Goal: Use online tool/utility: Utilize a website feature to perform a specific function

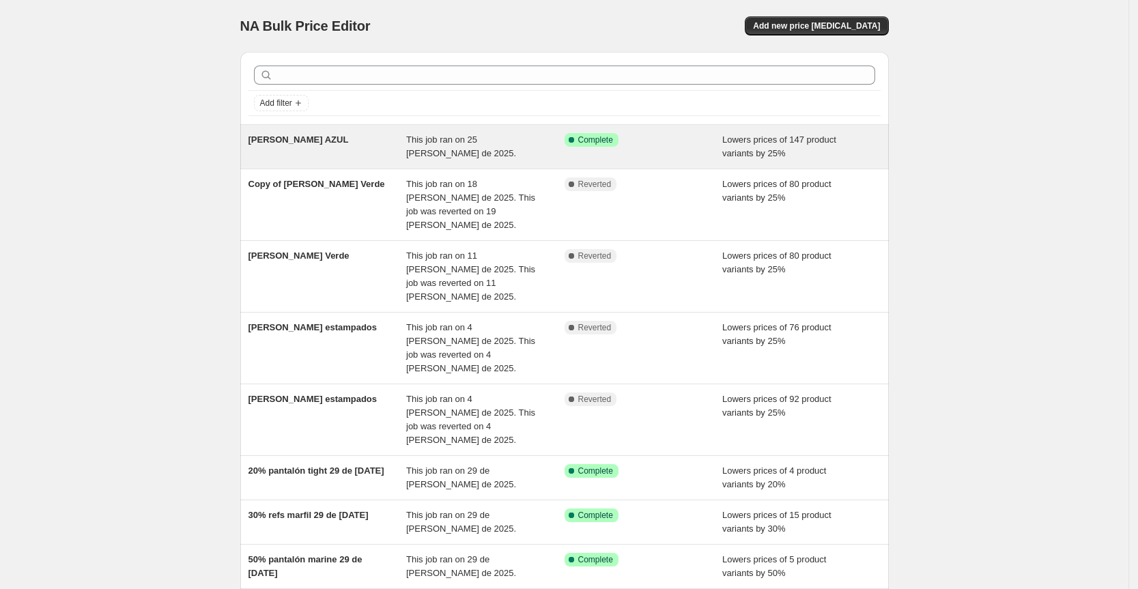
click at [343, 138] on div "[PERSON_NAME] AZUL" at bounding box center [327, 146] width 158 height 27
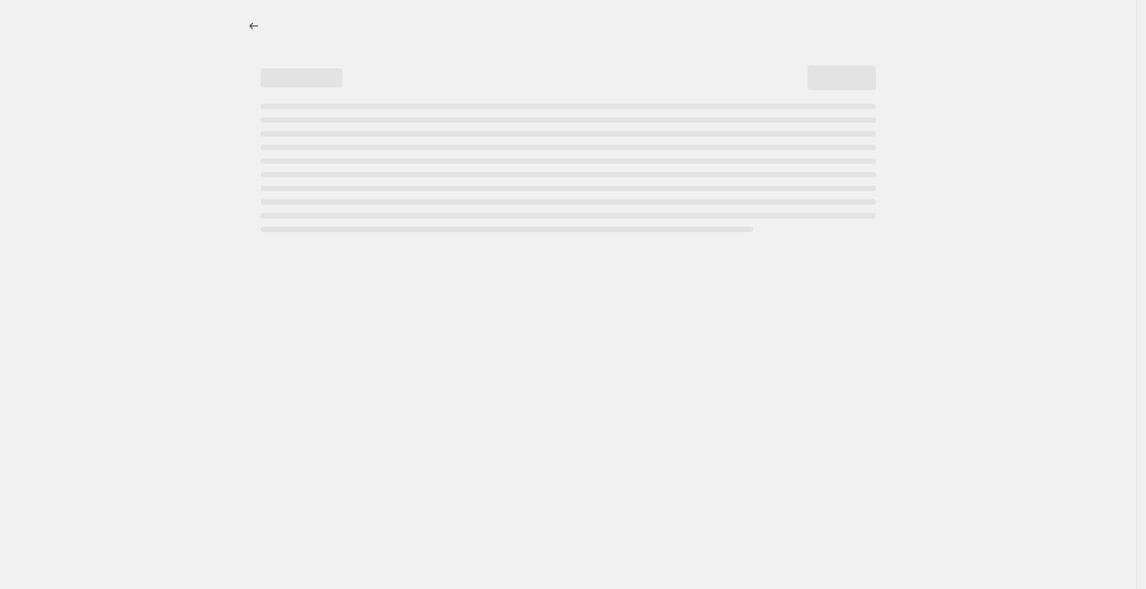
select select "percentage"
select select "tag"
select select "not_equal"
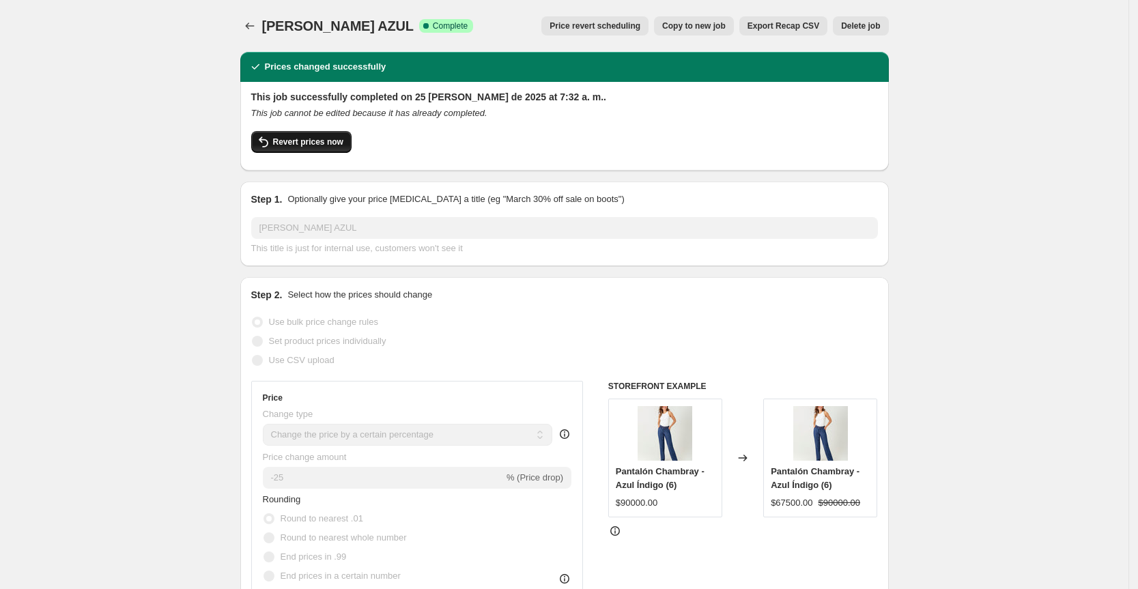
click at [317, 146] on span "Revert prices now" at bounding box center [308, 141] width 70 height 11
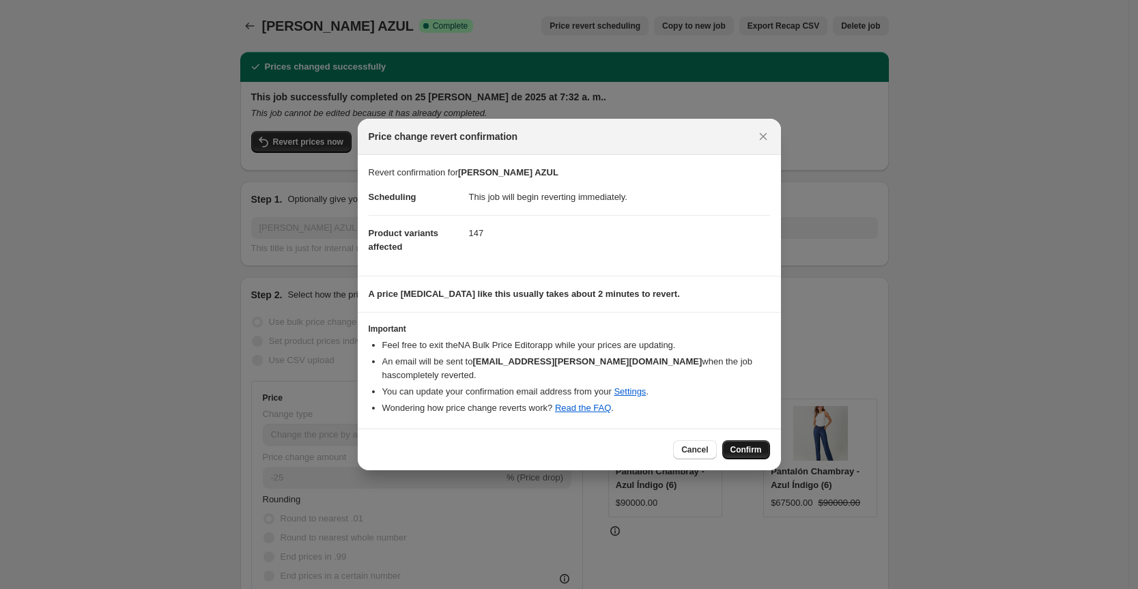
click at [748, 444] on span "Confirm" at bounding box center [745, 449] width 31 height 11
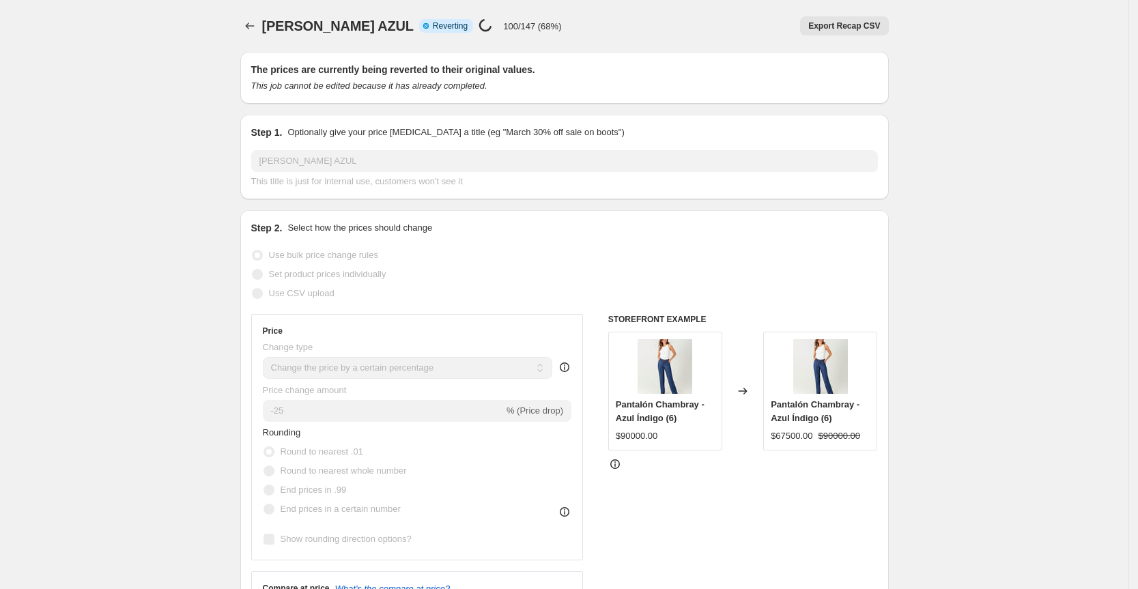
select select "percentage"
select select "tag"
select select "not_equal"
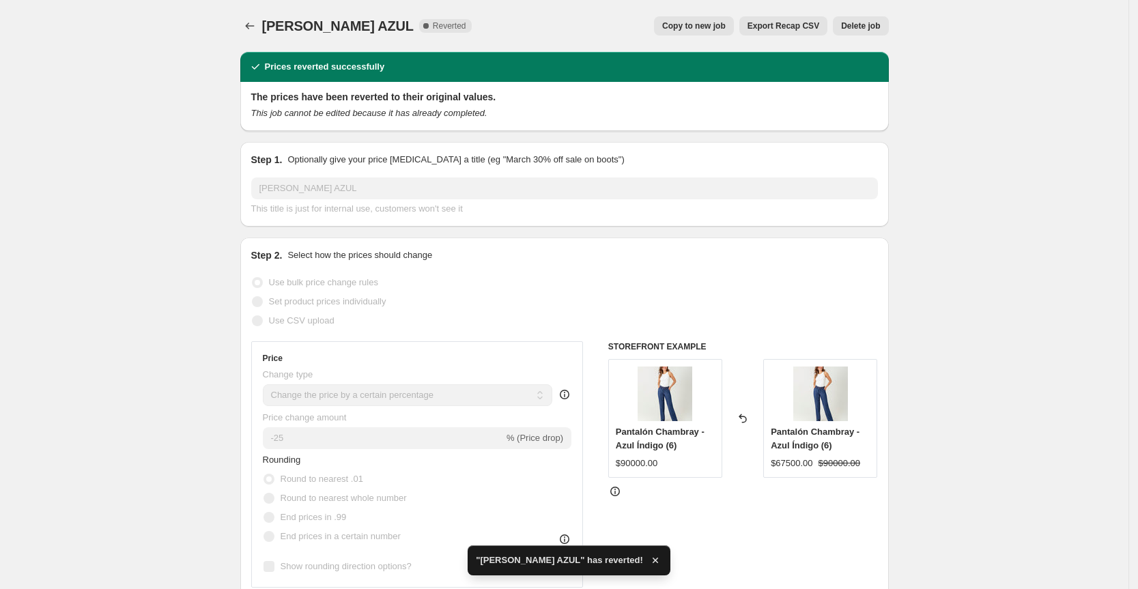
click at [677, 12] on div "[PERSON_NAME] AZUL. This page is ready [PERSON_NAME] AZUL Complete Reverted Cop…" at bounding box center [564, 26] width 648 height 52
click at [691, 19] on button "Copy to new job" at bounding box center [694, 25] width 80 height 19
select select "percentage"
select select "tag"
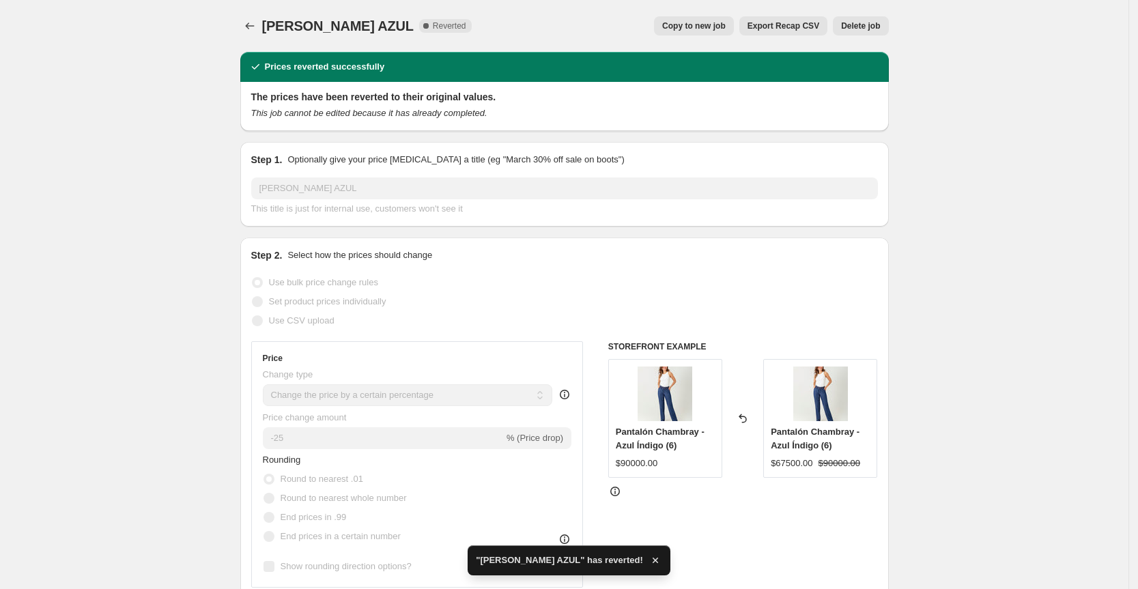
select select "not_equal"
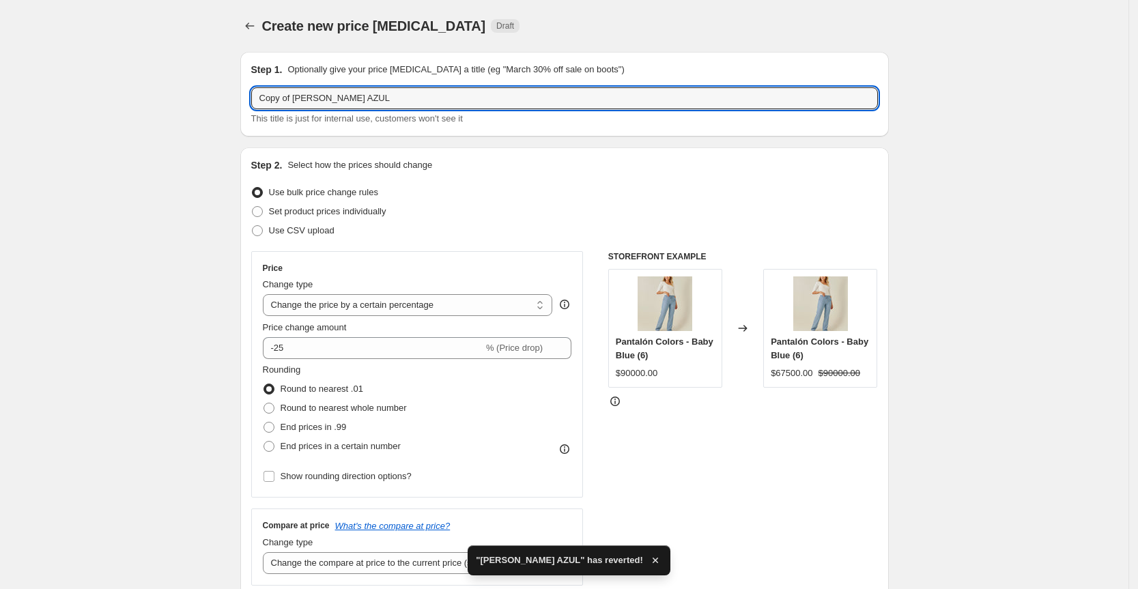
drag, startPoint x: 293, startPoint y: 96, endPoint x: 237, endPoint y: 102, distance: 56.2
click at [360, 98] on input "[PERSON_NAME] AZUL" at bounding box center [564, 98] width 626 height 22
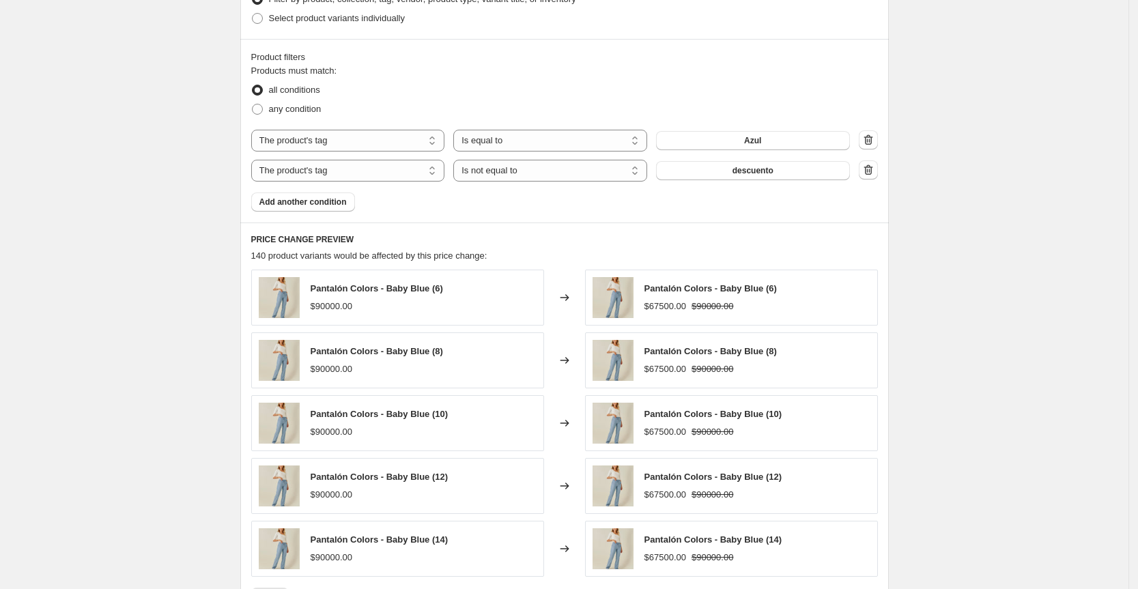
scroll to position [955, 0]
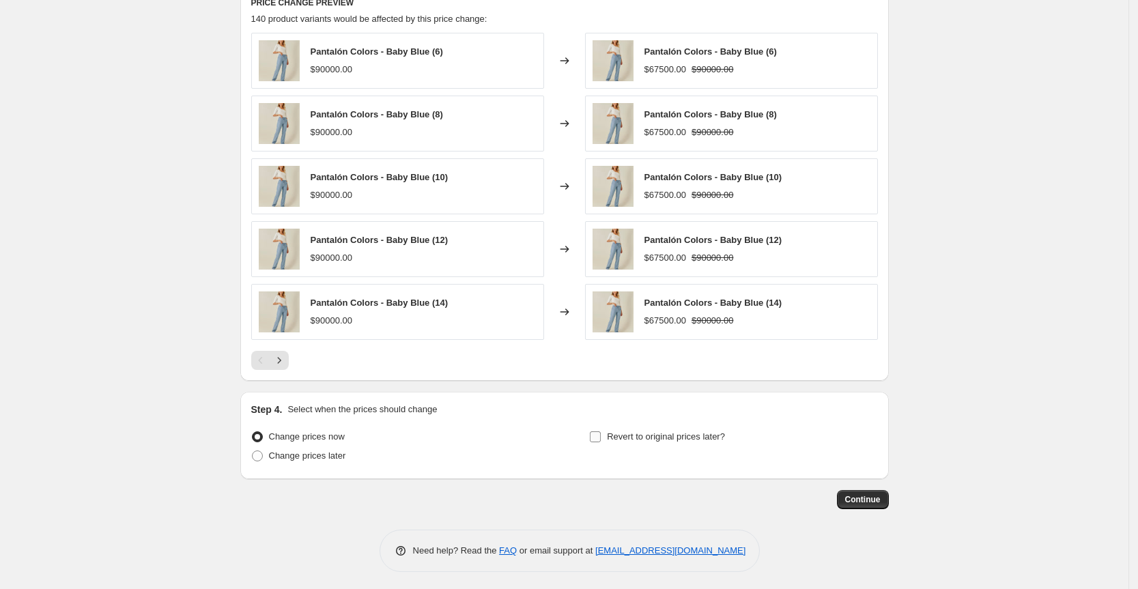
type input "[PERSON_NAME] AZUL 2.0"
click at [600, 434] on input "Revert to original prices later?" at bounding box center [595, 436] width 11 height 11
checkbox input "true"
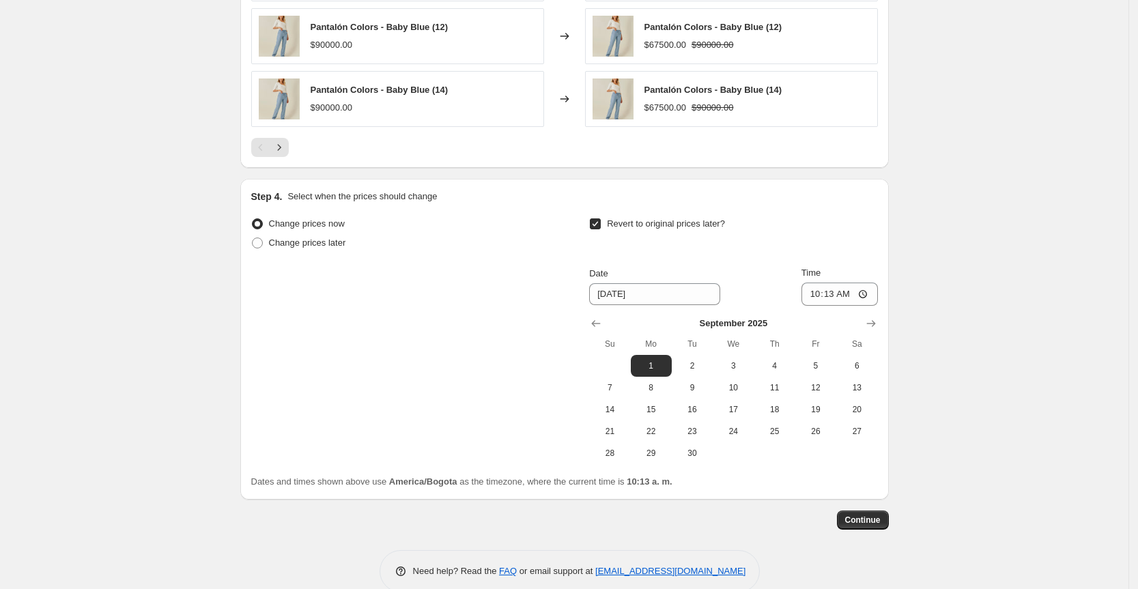
scroll to position [1175, 0]
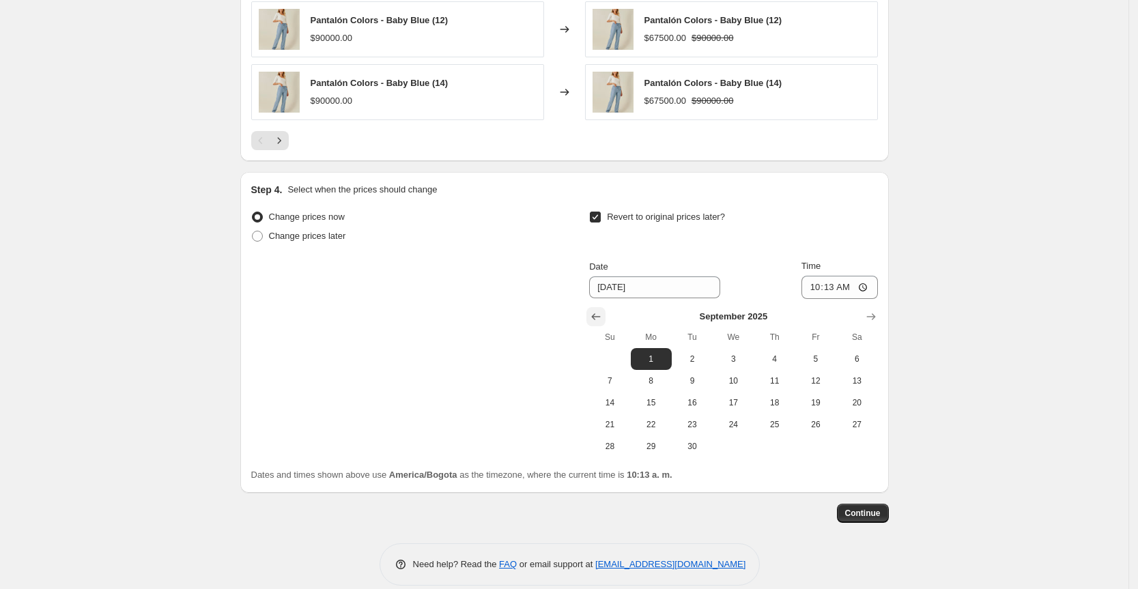
click at [595, 312] on icon "Show previous month, August 2025" at bounding box center [596, 317] width 14 height 14
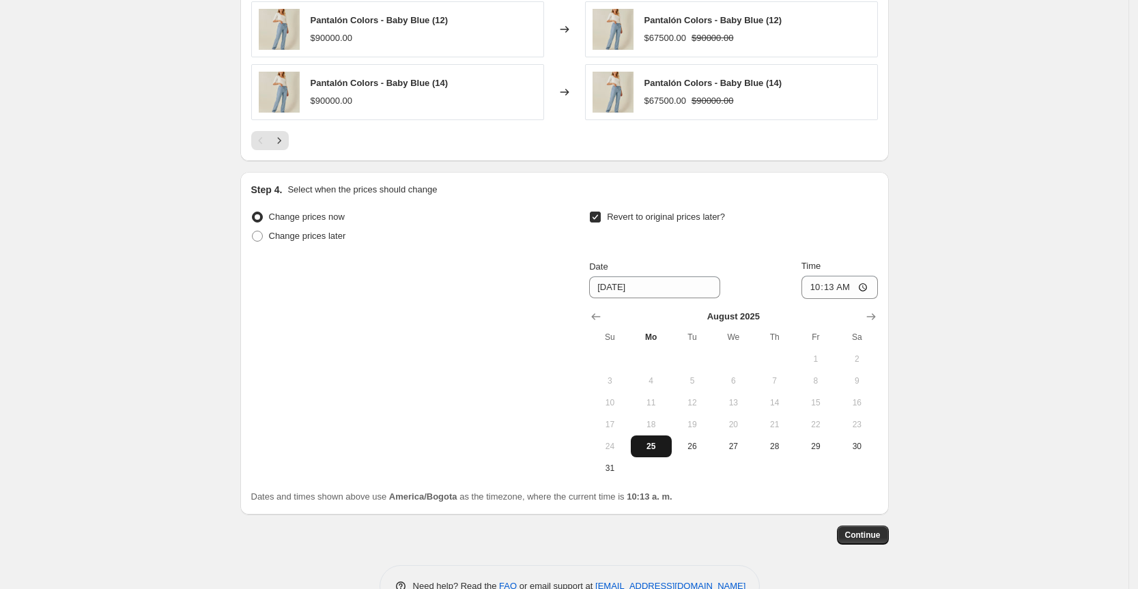
click at [652, 441] on span "25" at bounding box center [651, 446] width 30 height 11
type input "[DATE]"
click at [813, 283] on input "10:13" at bounding box center [839, 287] width 76 height 23
type input "23:59"
click at [867, 530] on span "Continue" at bounding box center [862, 535] width 35 height 11
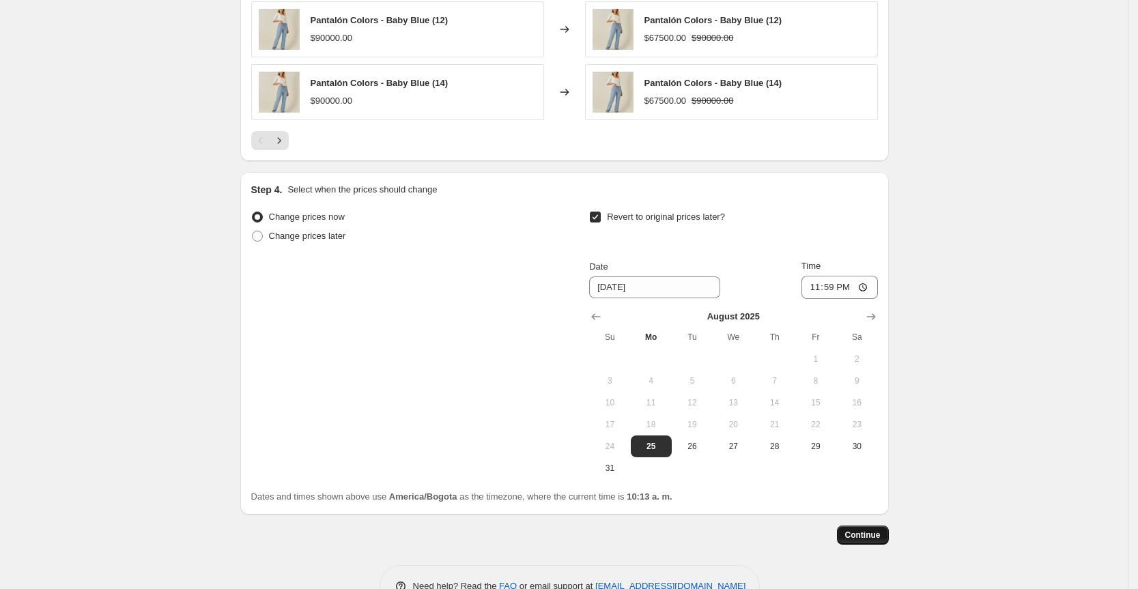
scroll to position [0, 0]
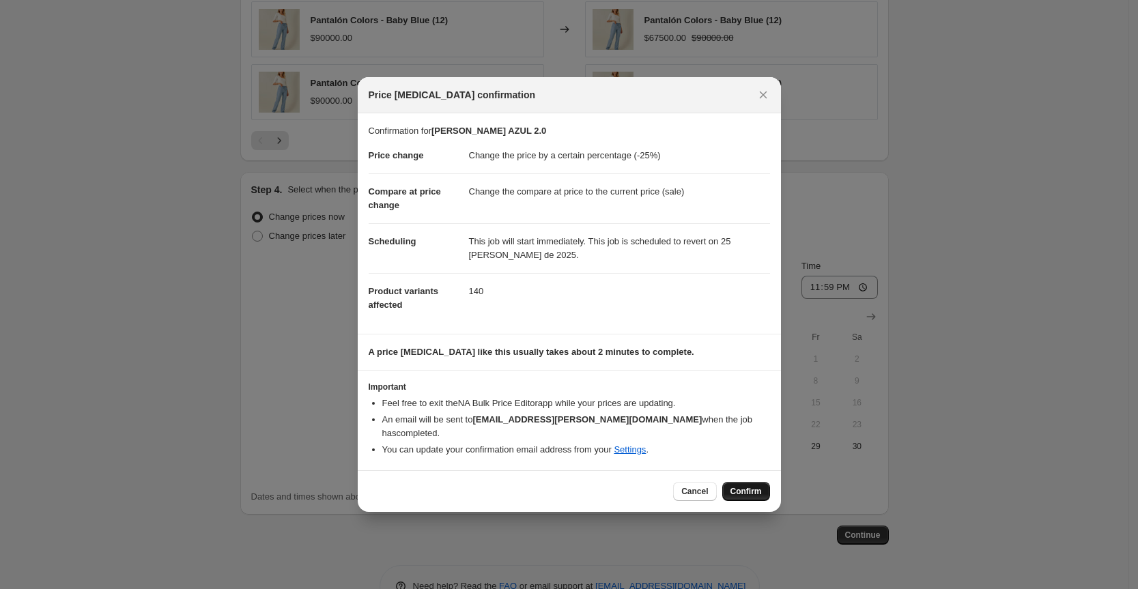
click at [755, 486] on span "Confirm" at bounding box center [745, 491] width 31 height 11
type input "[PERSON_NAME] AZUL 2.0"
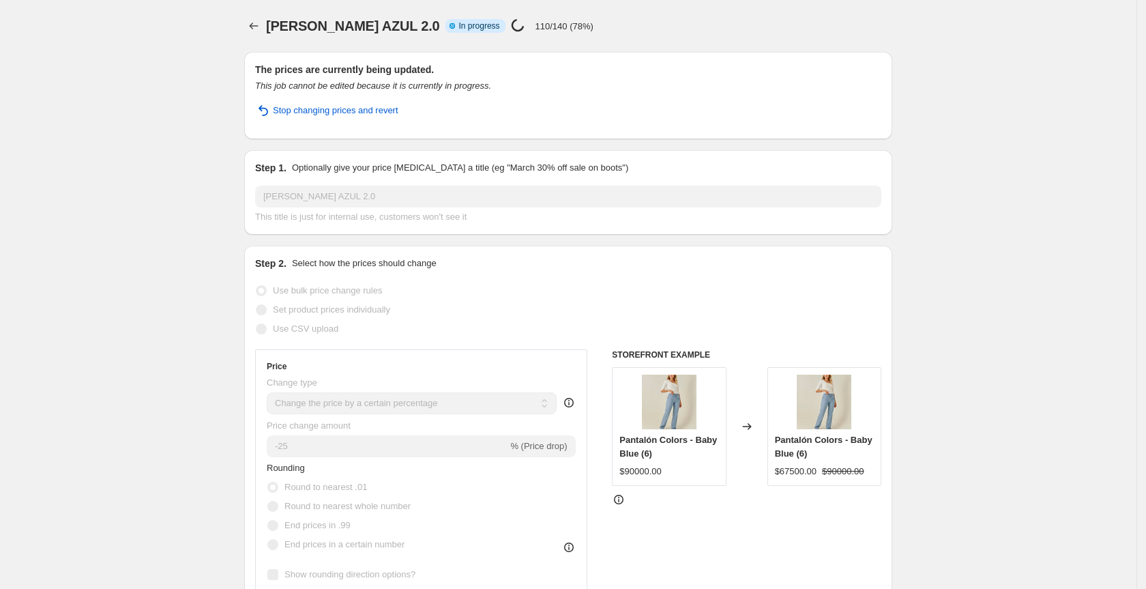
select select "percentage"
select select "tag"
select select "not_equal"
